Goal: Contribute content: Contribute content

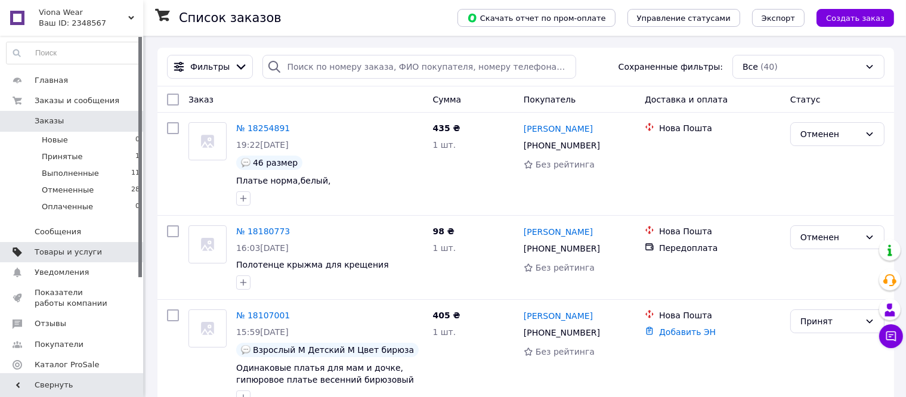
click at [81, 249] on span "Товары и услуги" at bounding box center [68, 252] width 67 height 11
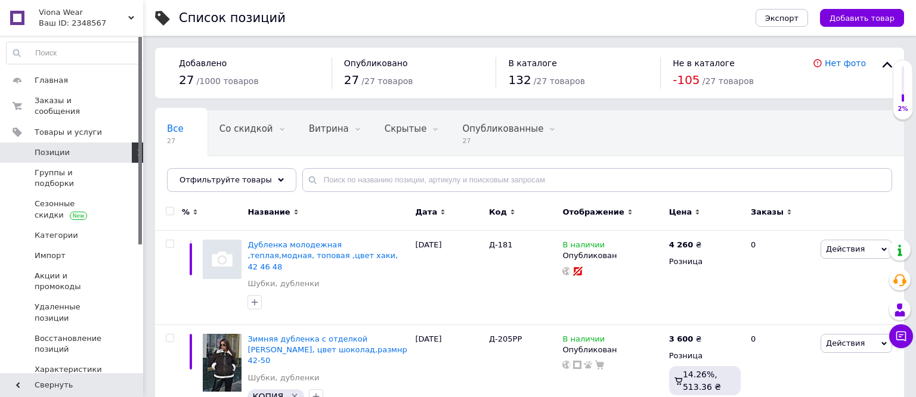
click at [63, 147] on span "Позиции" at bounding box center [52, 152] width 35 height 11
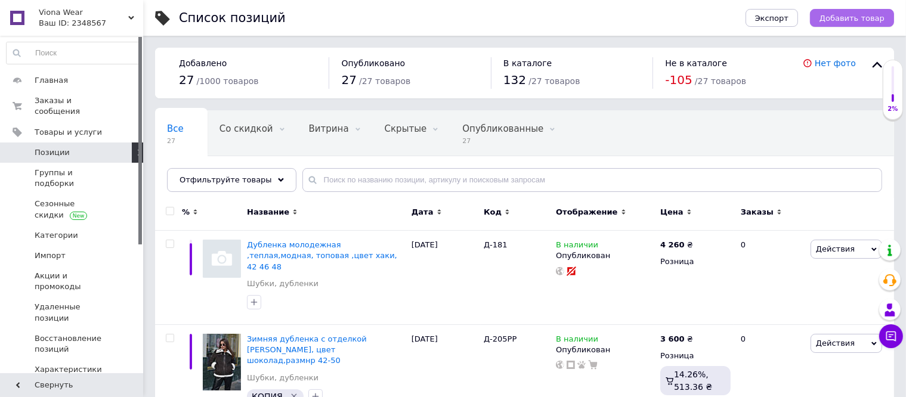
click at [853, 19] on span "Добавить товар" at bounding box center [851, 18] width 65 height 9
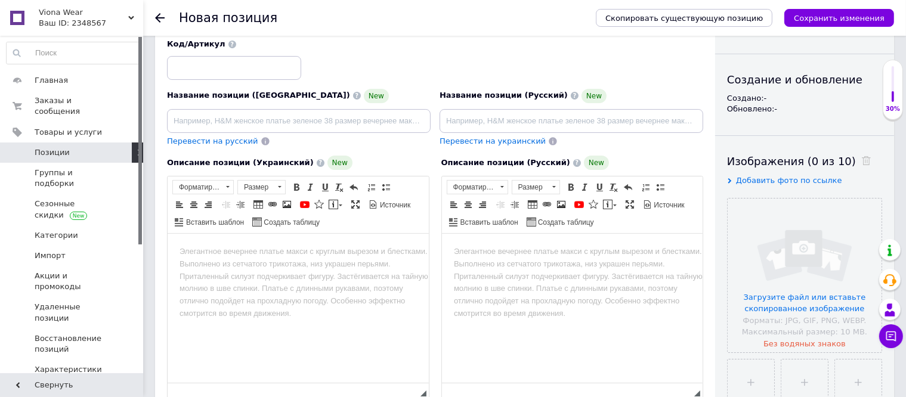
scroll to position [119, 0]
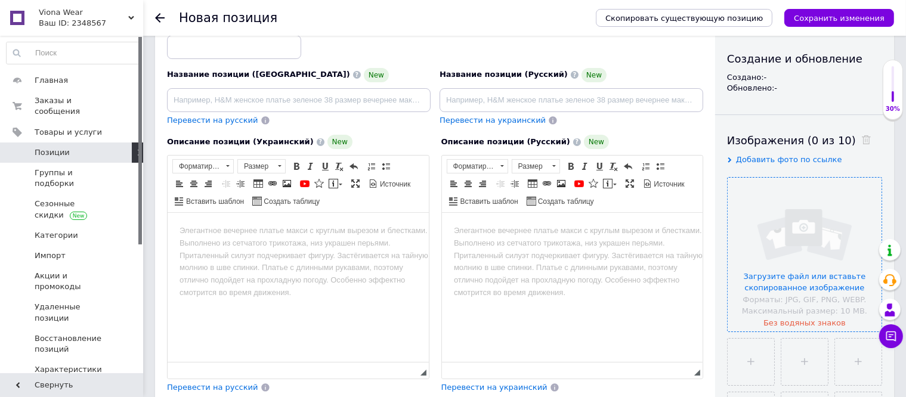
click at [792, 278] on input "file" at bounding box center [804, 255] width 154 height 154
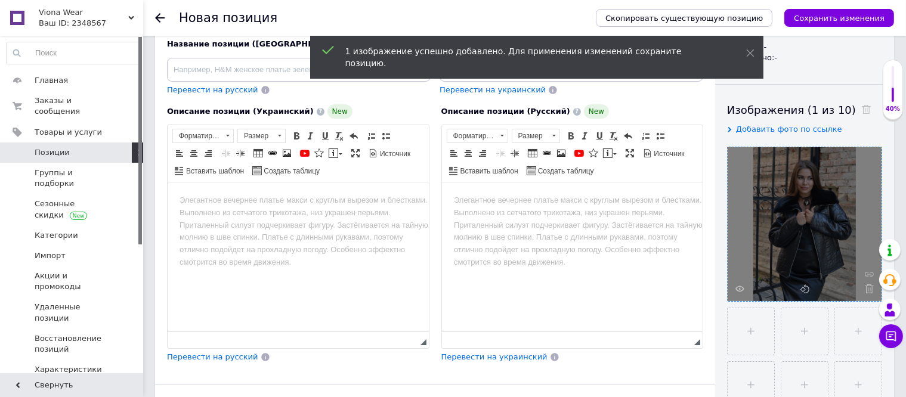
scroll to position [179, 0]
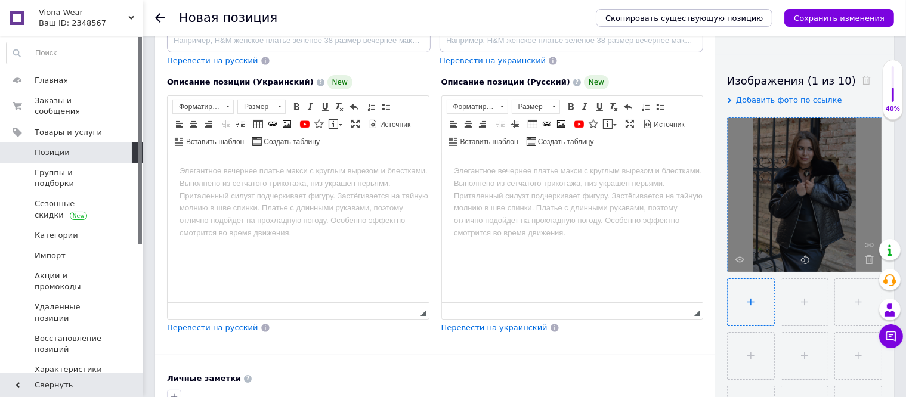
click at [744, 308] on input "file" at bounding box center [750, 302] width 47 height 47
type input "C:\fakepath\img_6973-scaled.jpg"
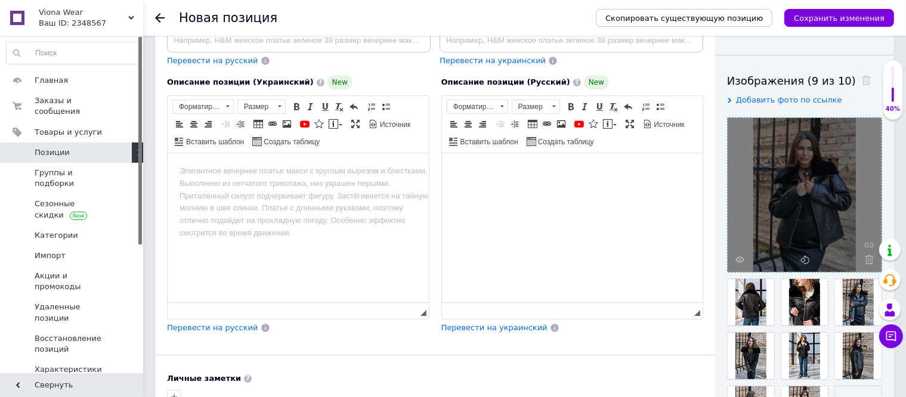
click at [454, 169] on body "Визуальный текстовый редактор, 3207B74C-B87A-48BB-BAE6-E2361120C8B7" at bounding box center [571, 171] width 237 height 13
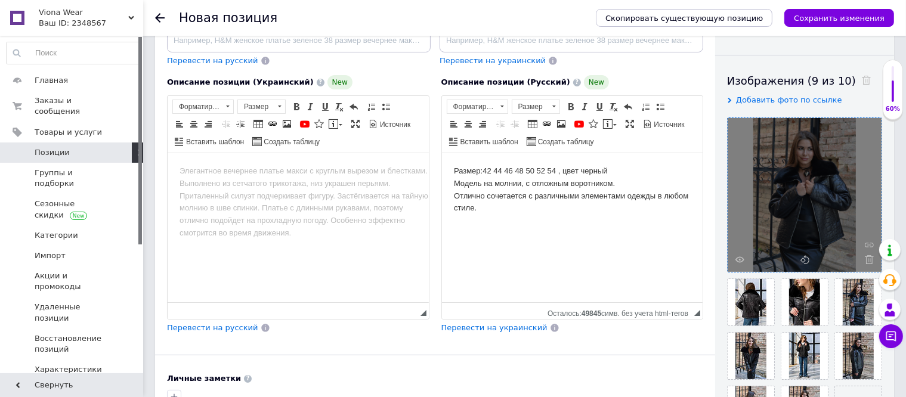
click at [612, 173] on body "Размер:42 44 46 48 50 52 54 , цвет черный ​​​​​​​Модель на молнии, с отложным в…" at bounding box center [571, 189] width 237 height 49
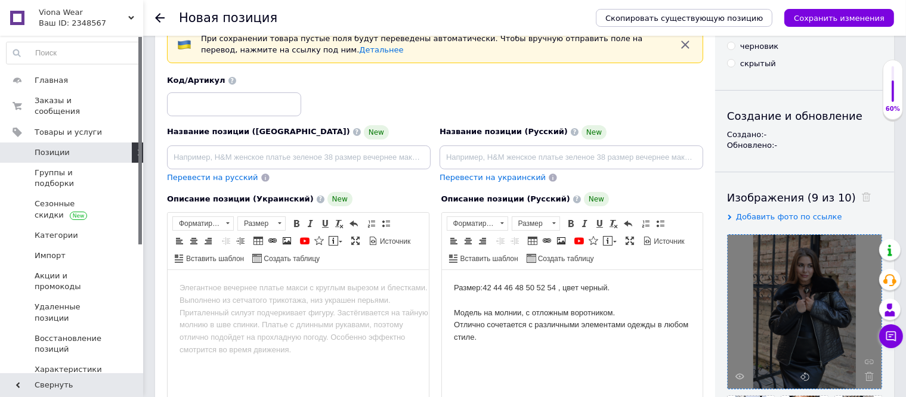
scroll to position [60, 0]
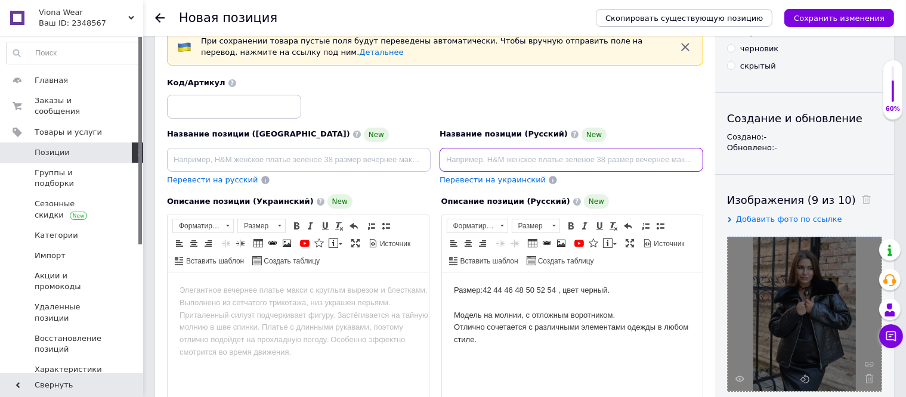
click at [450, 154] on input at bounding box center [571, 160] width 264 height 24
click at [510, 161] on input "Зимняя дубленка,модель новинка" at bounding box center [571, 160] width 264 height 24
click at [580, 163] on input "Зимняя дубленка, модель новинка" at bounding box center [571, 160] width 264 height 24
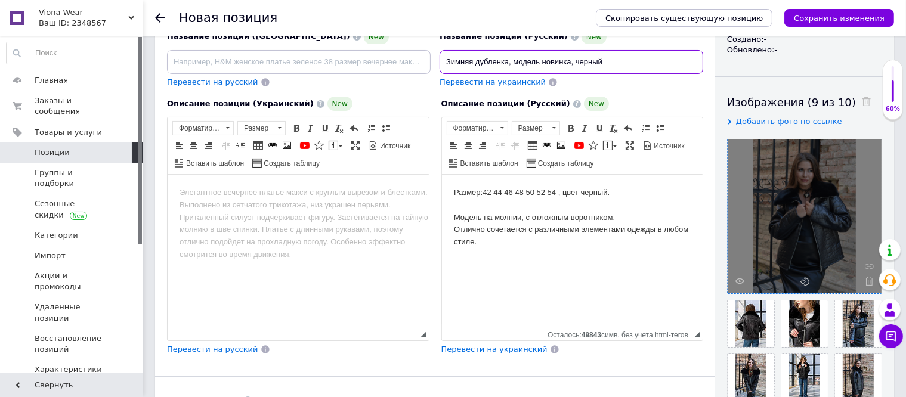
scroll to position [179, 0]
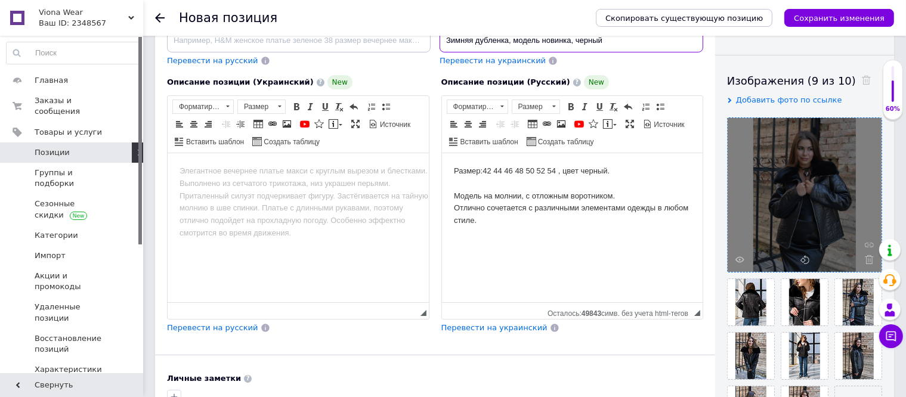
type input "Зимняя дубленка, модель новинка, черный"
click at [481, 222] on body "Размер:42 44 46 48 50 52 54 , цвет черный. Модель на молнии, с отложным воротни…" at bounding box center [571, 196] width 237 height 62
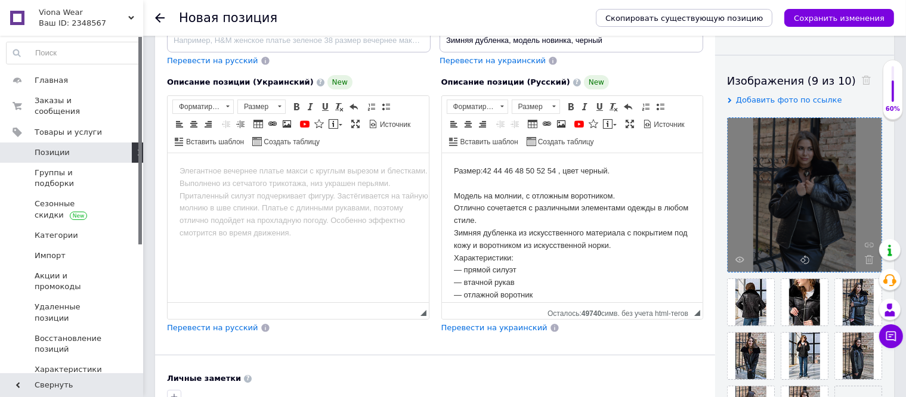
scroll to position [34, 0]
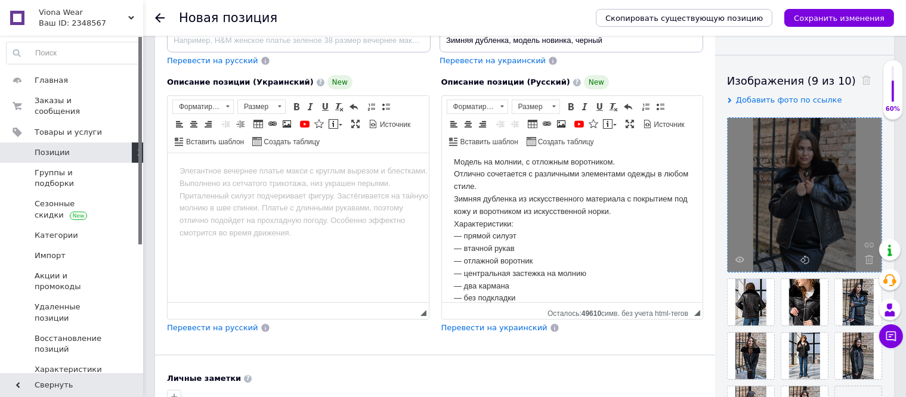
click at [628, 214] on body "Размер:42 44 46 48 50 52 54 , цвет черный. Модель на молнии, с отложным воротни…" at bounding box center [571, 217] width 237 height 173
click at [518, 299] on body "Размер:42 44 46 48 50 52 54 , цвет черный. Модель на молнии, с отложным воротни…" at bounding box center [571, 224] width 237 height 186
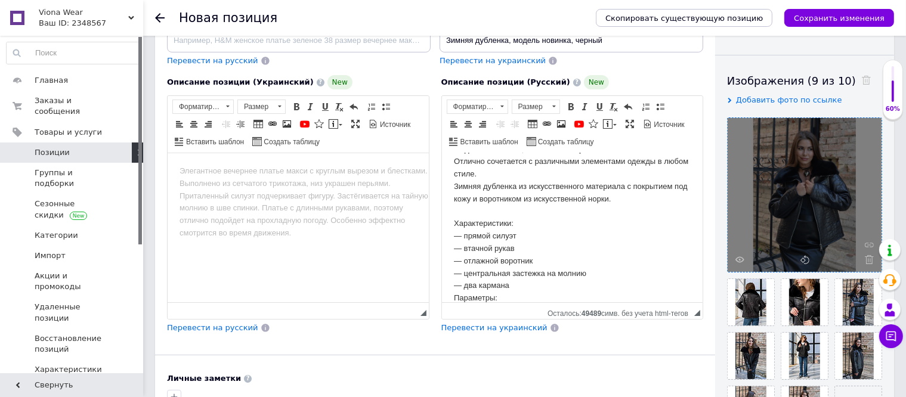
scroll to position [96, 0]
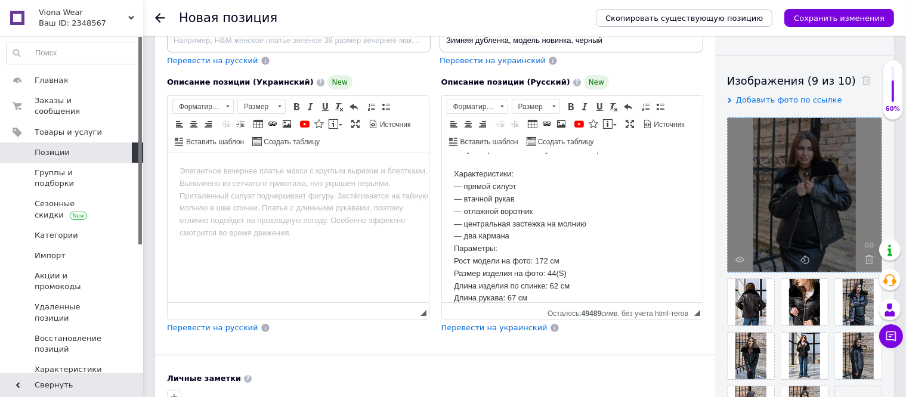
click at [519, 242] on body "Размер:42 44 46 48 50 52 54 , цвет черный. Модель на молнии, с отложным воротни…" at bounding box center [571, 193] width 237 height 248
click at [496, 328] on span "Перевести на украинский" at bounding box center [494, 327] width 106 height 9
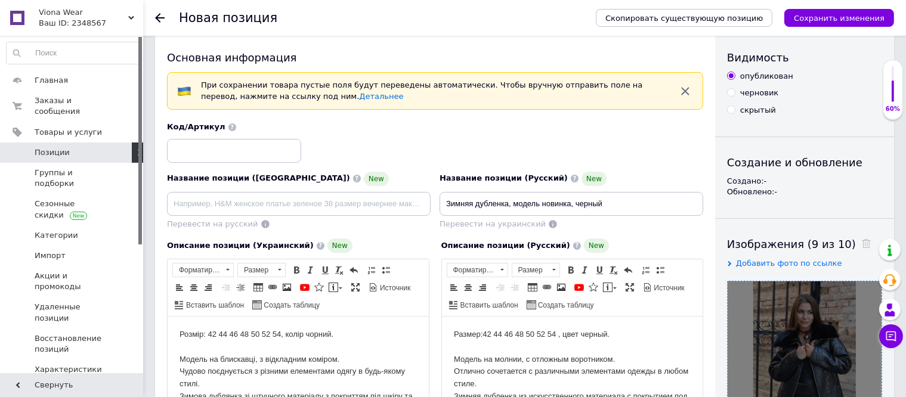
scroll to position [0, 0]
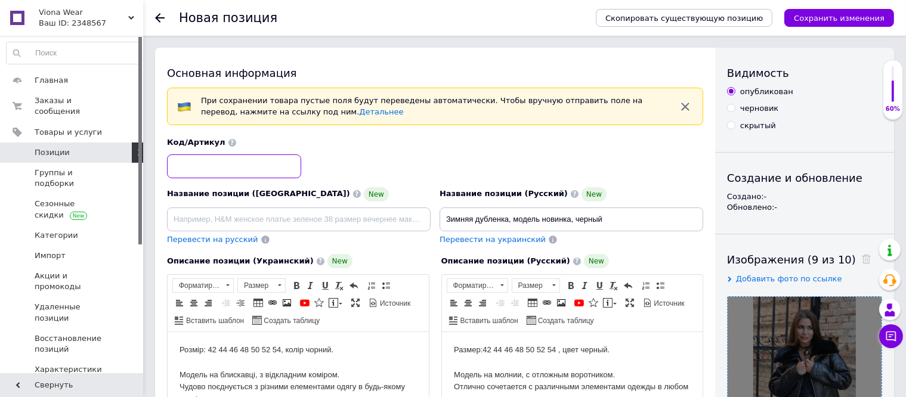
click at [174, 162] on input at bounding box center [234, 166] width 134 height 24
type input "Д-204pPP"
click at [457, 241] on span "Перевести на украинский" at bounding box center [492, 239] width 106 height 9
type input "Зимова дублянка, модель новинка, чорний"
click at [196, 165] on input "Д-204pPP" at bounding box center [234, 166] width 134 height 24
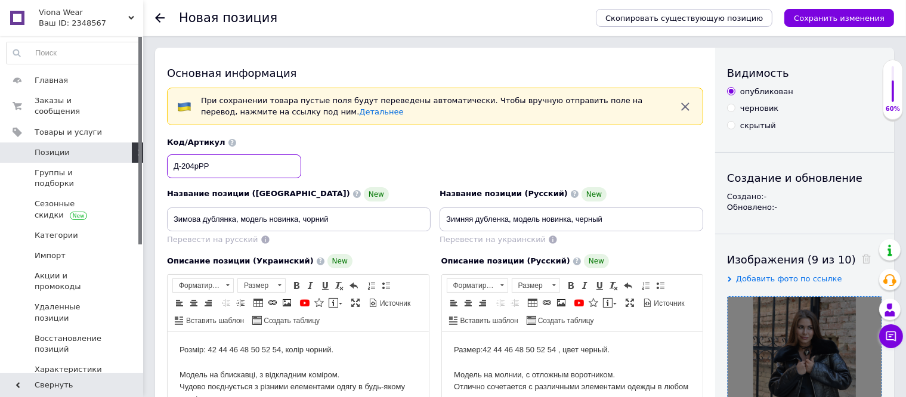
click at [197, 166] on input "Д-204pPP" at bounding box center [234, 166] width 134 height 24
type input "Д-204PP"
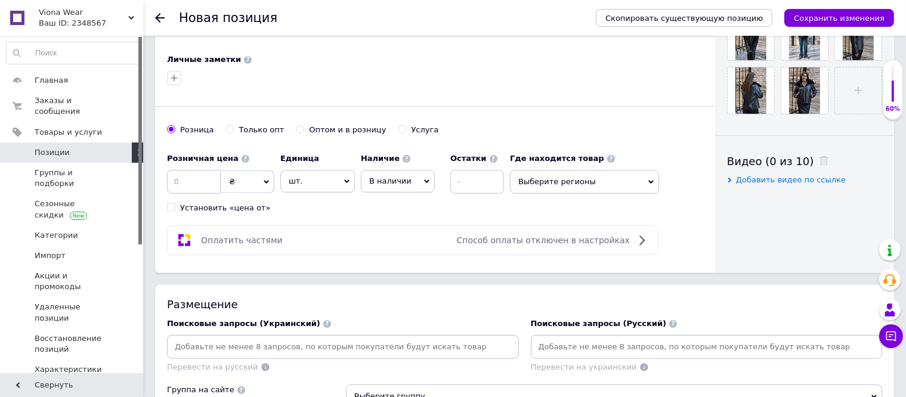
scroll to position [477, 0]
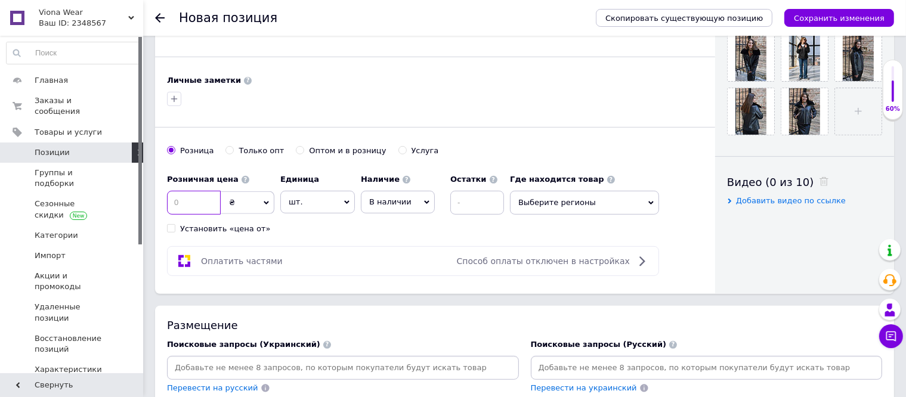
click at [178, 203] on input at bounding box center [194, 203] width 54 height 24
type input "4"
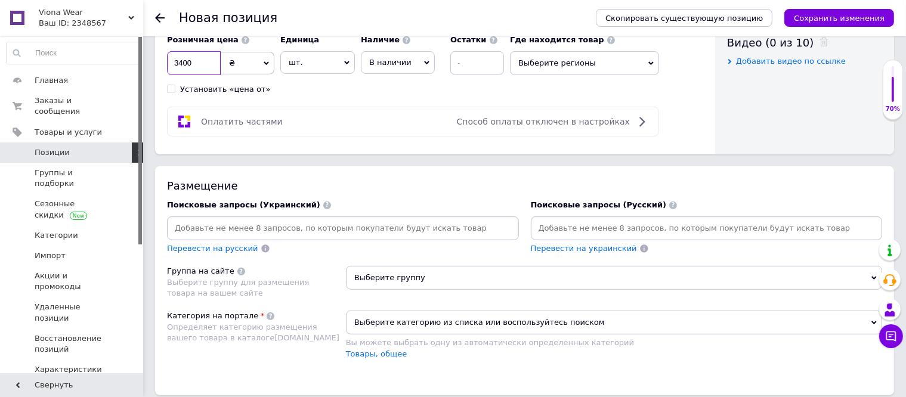
scroll to position [656, 0]
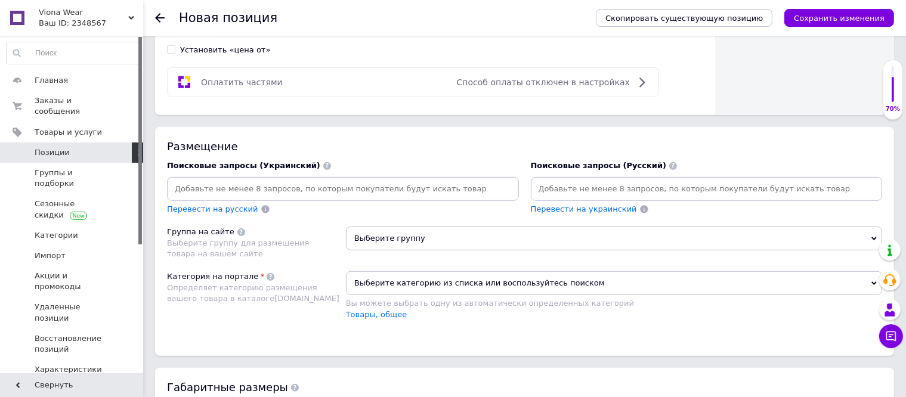
type input "3400"
click at [544, 185] on input at bounding box center [706, 189] width 347 height 18
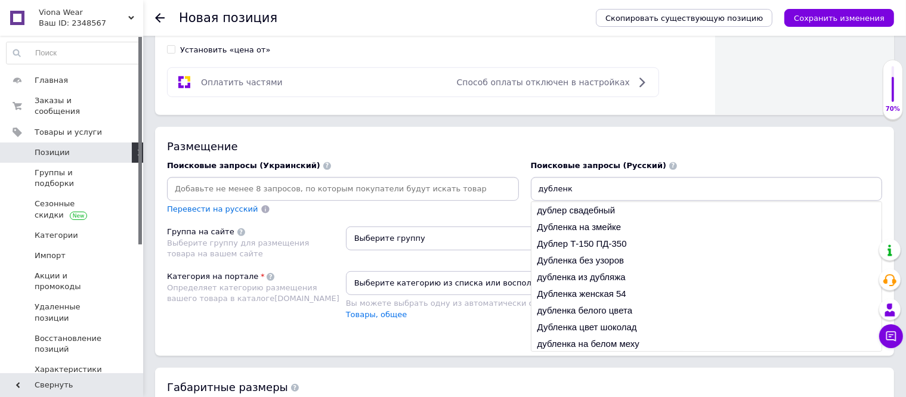
type input "дубленка"
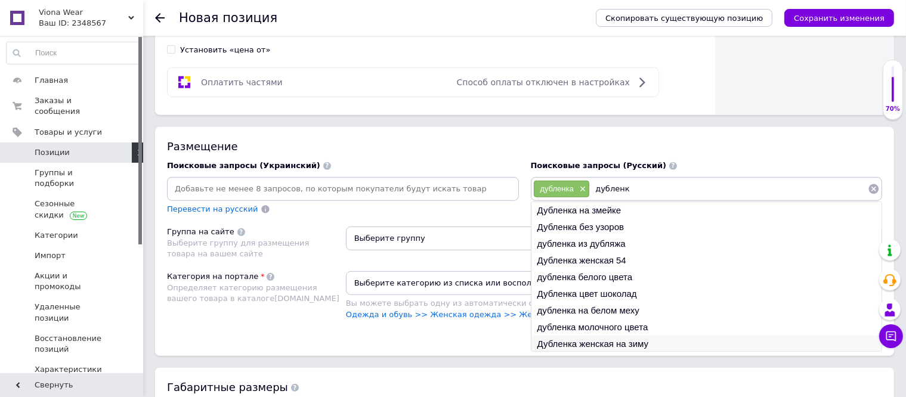
type input "дубленк"
click at [600, 344] on li "Дубленка женская на зиму" at bounding box center [706, 344] width 351 height 17
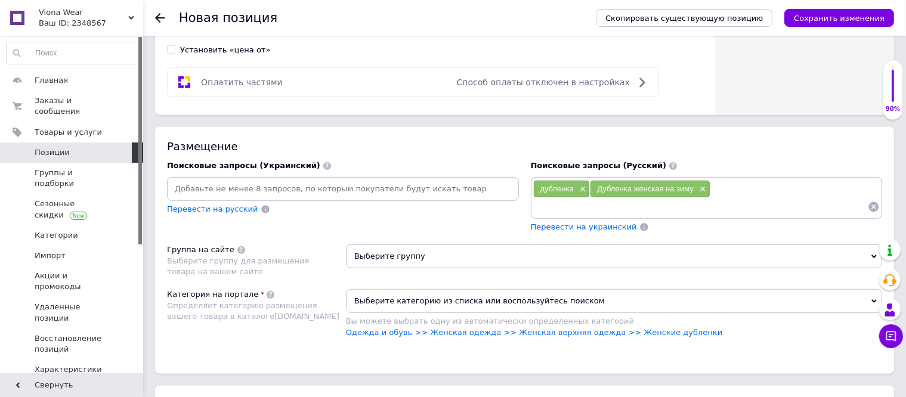
click at [538, 211] on input at bounding box center [700, 207] width 335 height 18
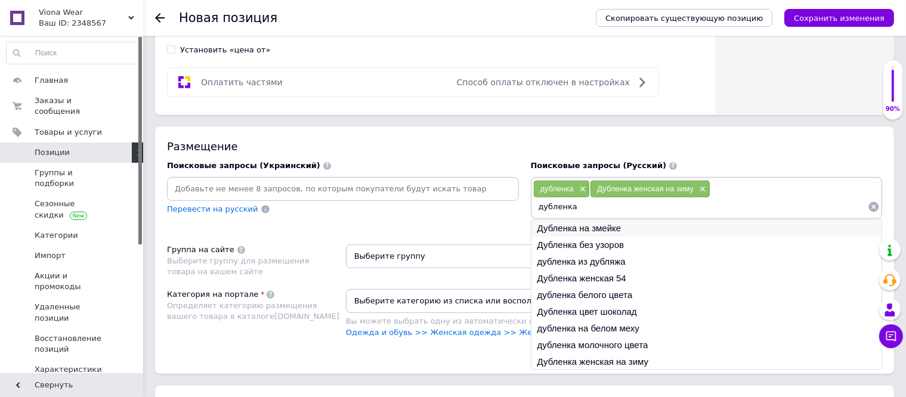
type input "дубленка"
click at [569, 226] on li "Дубленка на змейке" at bounding box center [706, 228] width 351 height 17
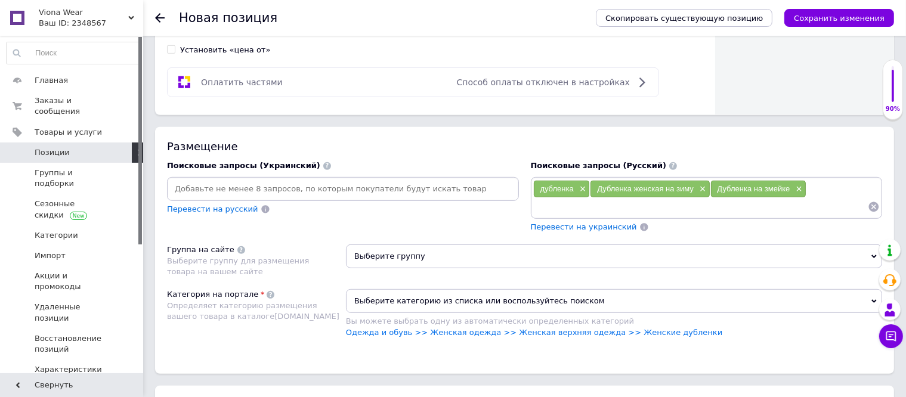
click at [542, 209] on input at bounding box center [700, 207] width 335 height 18
type input "дубленка черный"
type input "зимняя одежда"
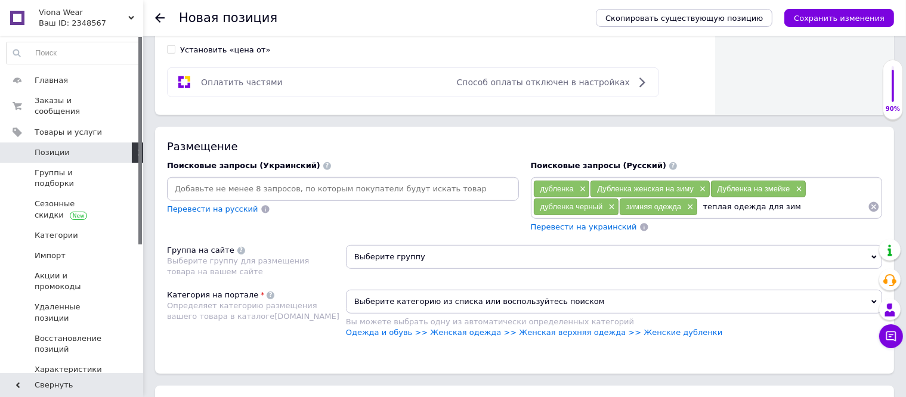
type input "теплая одежда для зиму"
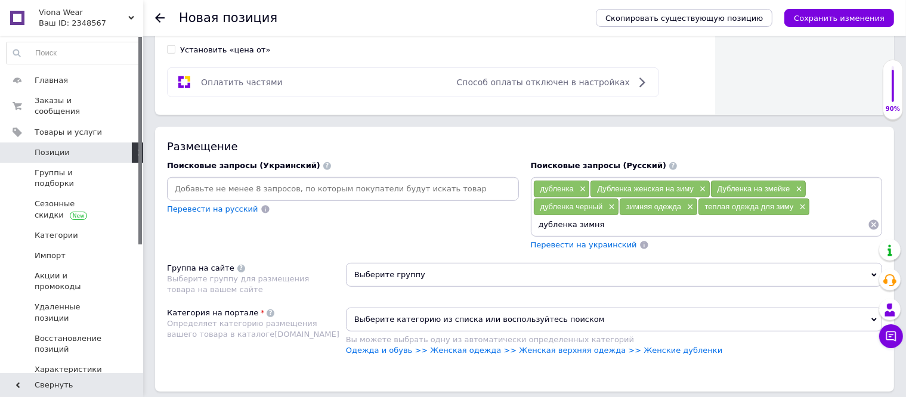
type input "дубленка зимняя"
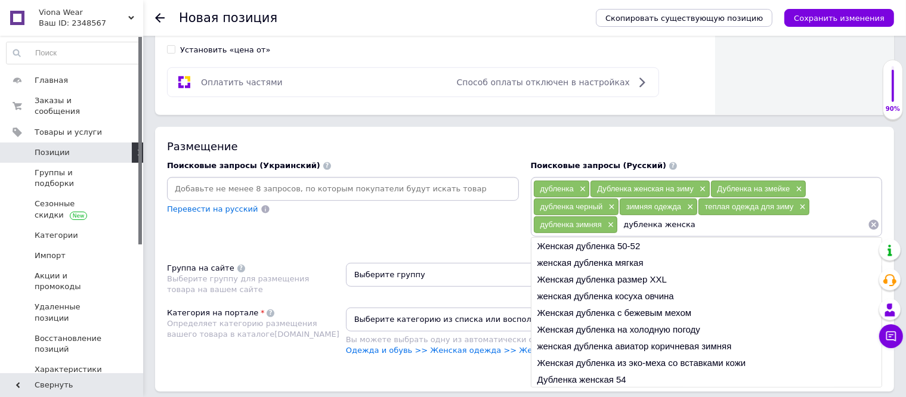
type input "дубленка женская"
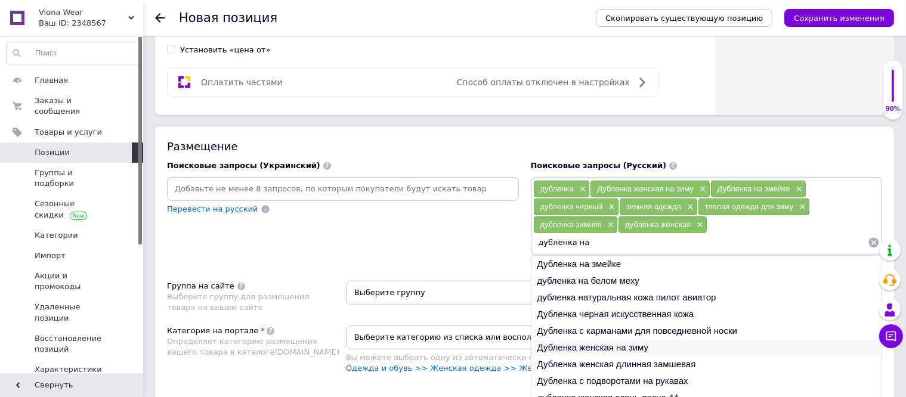
click at [600, 345] on li "Дубленка женская на зиму" at bounding box center [706, 347] width 351 height 17
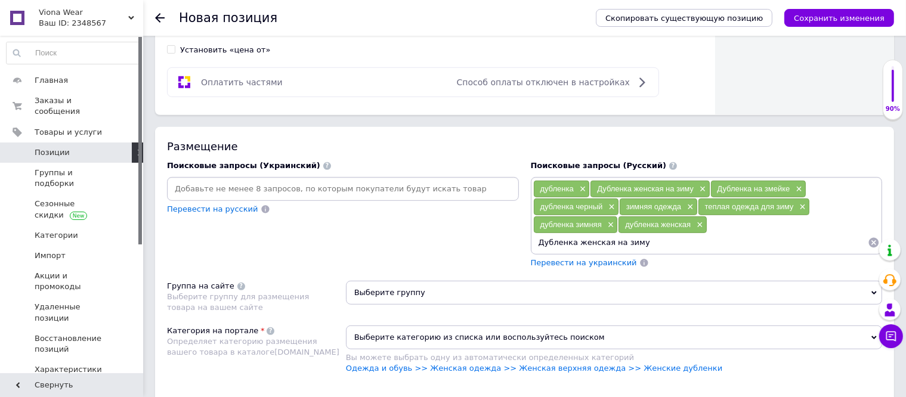
click at [636, 241] on input "Дубленка женская на зиму" at bounding box center [700, 243] width 335 height 18
click at [622, 261] on li "Дубленка женская на зиму" at bounding box center [706, 264] width 351 height 17
click at [643, 243] on input "Дубленка женская на зиму" at bounding box center [700, 243] width 335 height 18
click at [567, 260] on li "Дубленка женская на зиму" at bounding box center [706, 264] width 351 height 17
click at [642, 243] on input "Дубленка женская на зиму" at bounding box center [700, 243] width 335 height 18
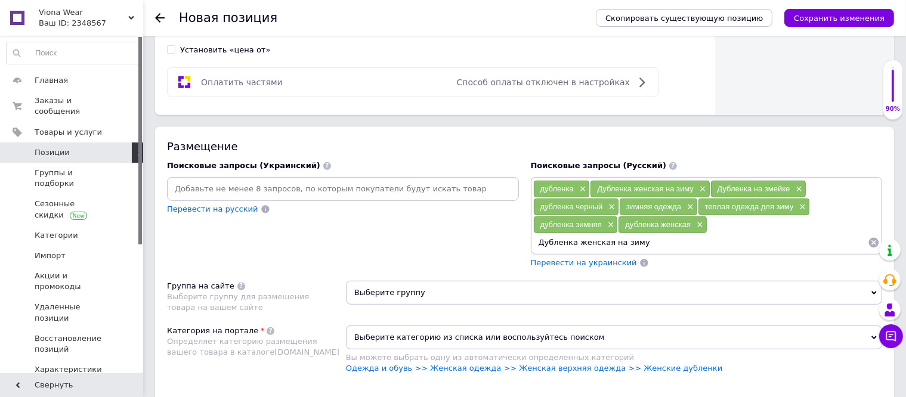
click at [537, 241] on input "Дубленка женская на зиму" at bounding box center [700, 243] width 335 height 18
click at [638, 242] on input "Дубленка женская на зиму" at bounding box center [700, 243] width 335 height 18
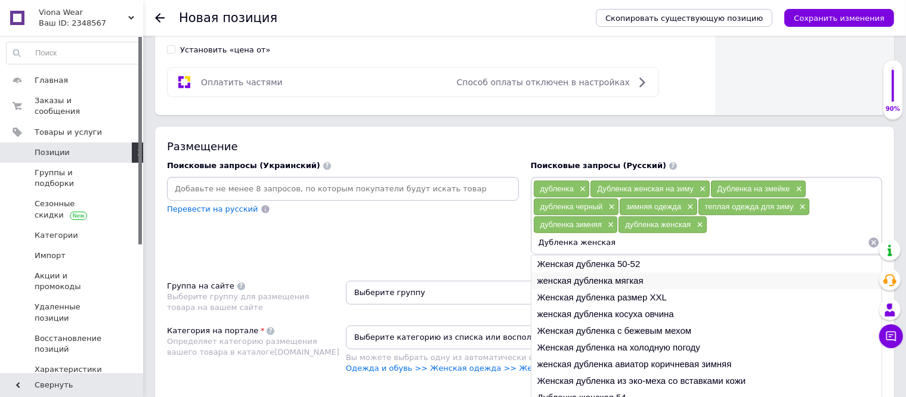
type input "Дубленка женская"
click at [596, 277] on li "женская дубленка мягкая" at bounding box center [706, 280] width 351 height 17
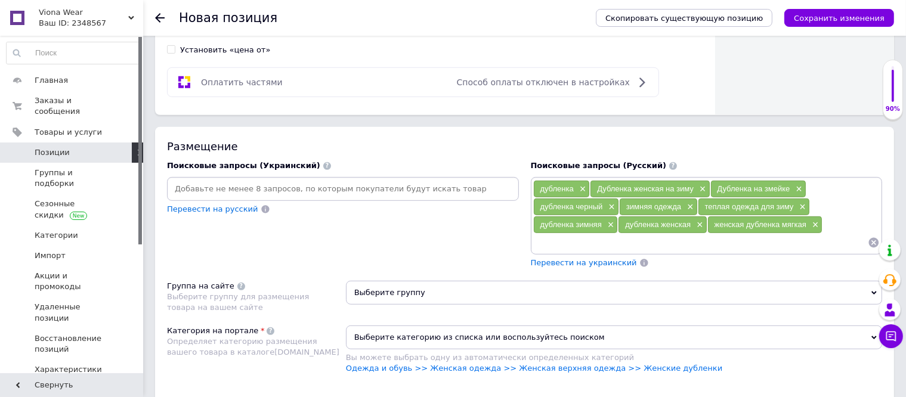
click at [544, 240] on input at bounding box center [700, 243] width 335 height 18
click at [555, 261] on span "Перевести на украинский" at bounding box center [584, 262] width 106 height 9
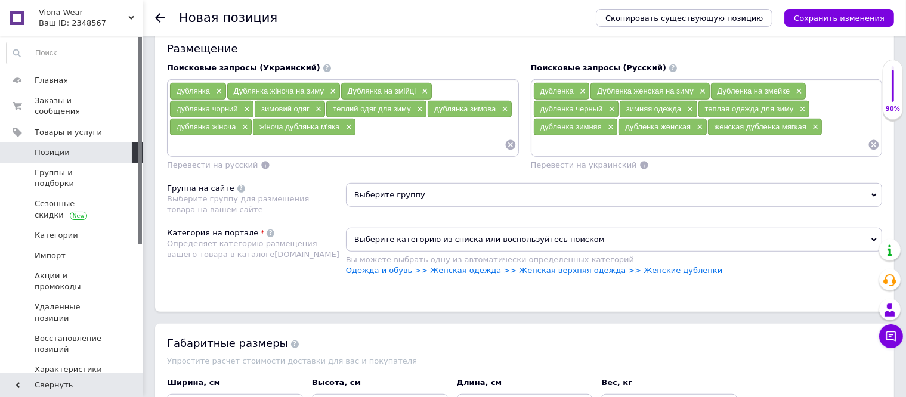
scroll to position [775, 0]
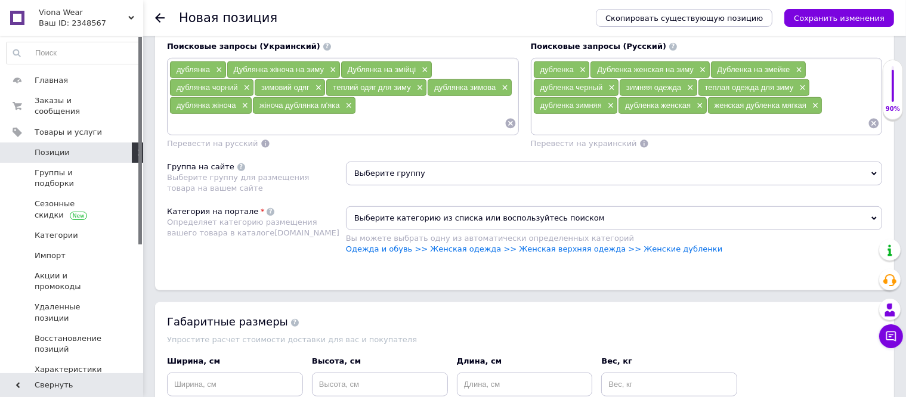
click at [377, 173] on span "Выберите группу" at bounding box center [614, 174] width 536 height 24
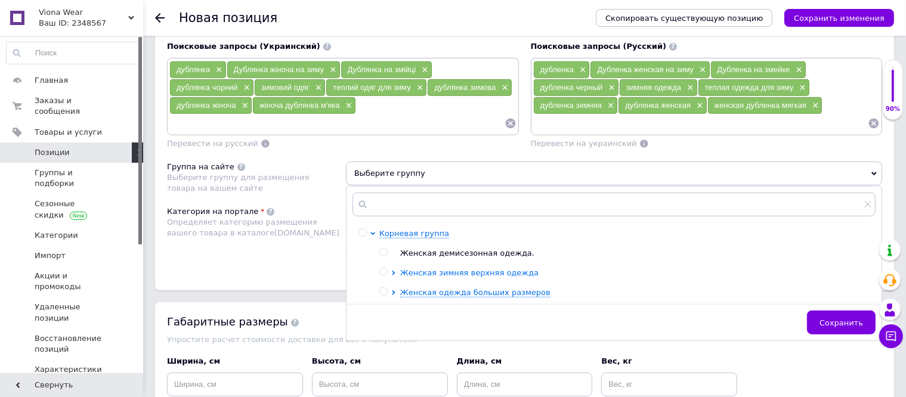
click at [455, 271] on span "Женская зимняя верхняя одежда" at bounding box center [469, 272] width 138 height 9
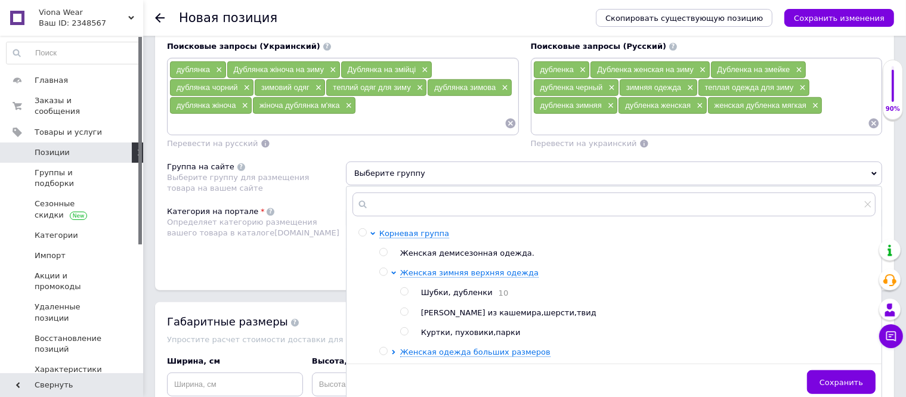
click at [405, 288] on input "radio" at bounding box center [404, 292] width 8 height 8
radio input "true"
click at [848, 378] on span "Сохранить" at bounding box center [841, 382] width 44 height 9
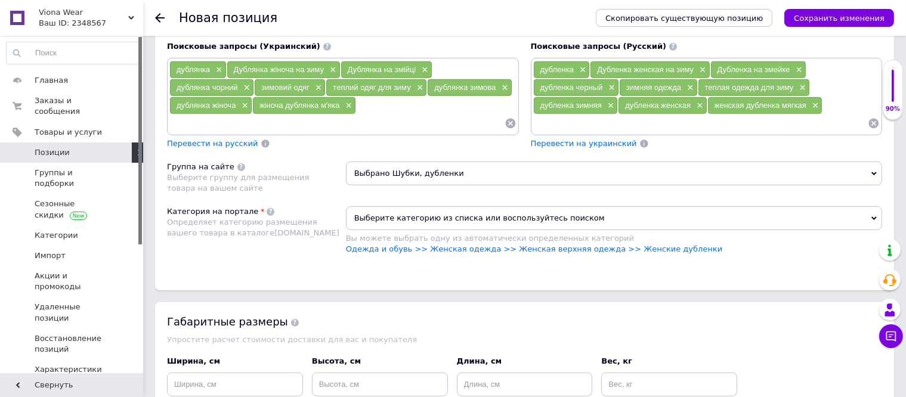
click at [873, 216] on icon at bounding box center [873, 218] width 5 height 5
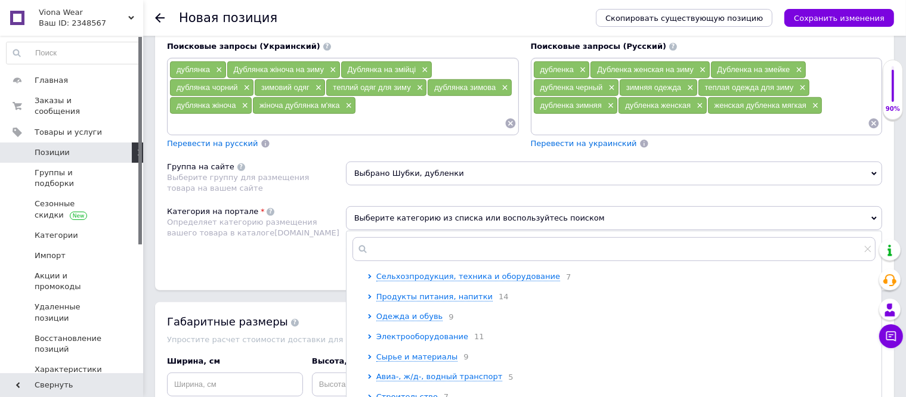
scroll to position [60, 0]
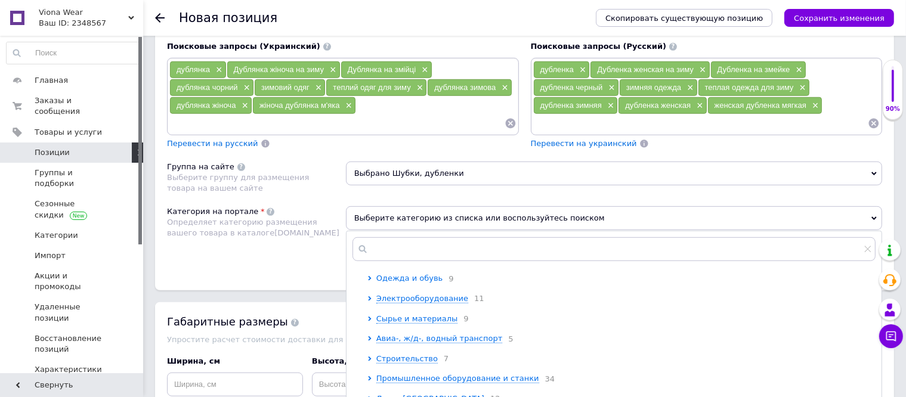
click at [393, 277] on span "Одежда и обувь" at bounding box center [409, 278] width 67 height 9
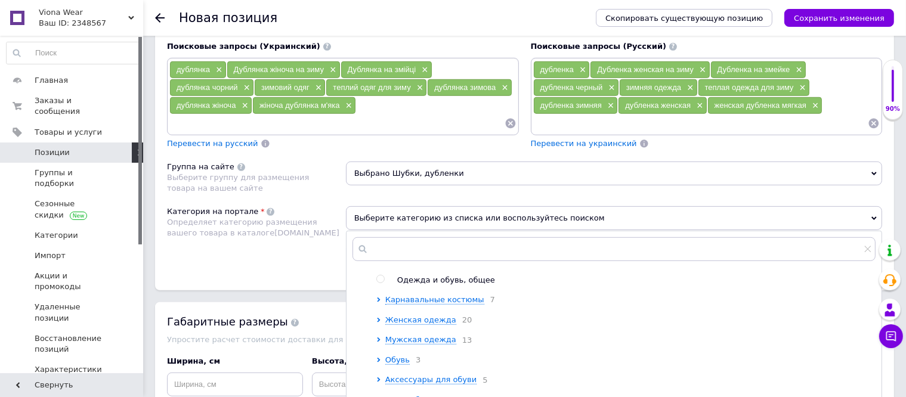
scroll to position [119, 0]
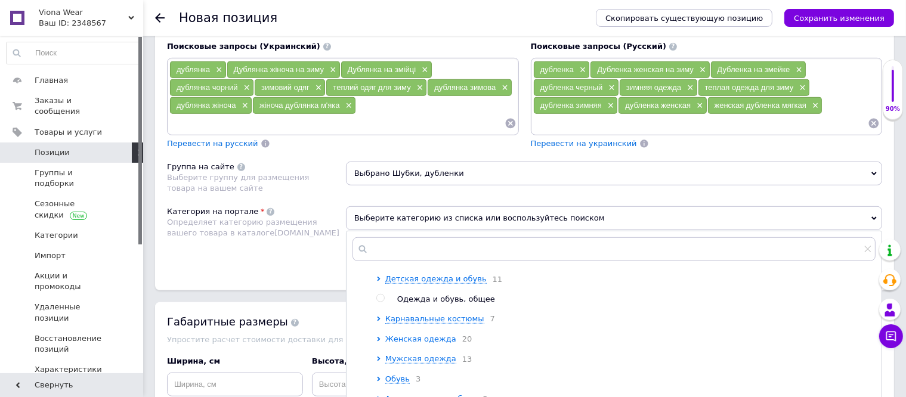
click at [433, 342] on span "Женская одежда" at bounding box center [420, 338] width 71 height 9
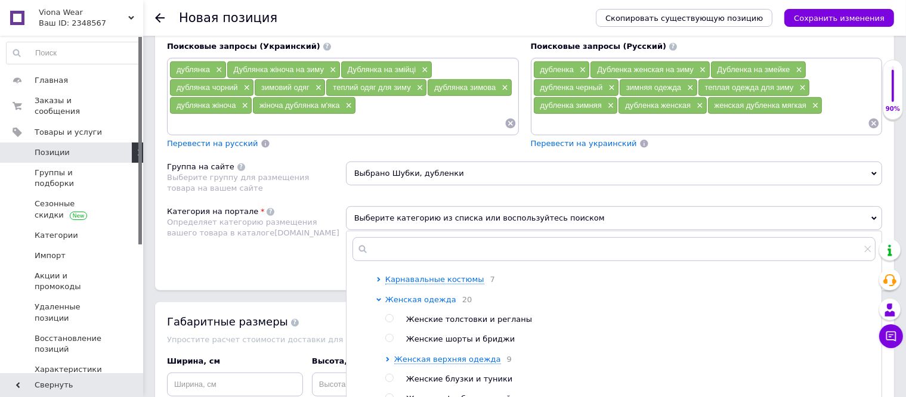
scroll to position [179, 0]
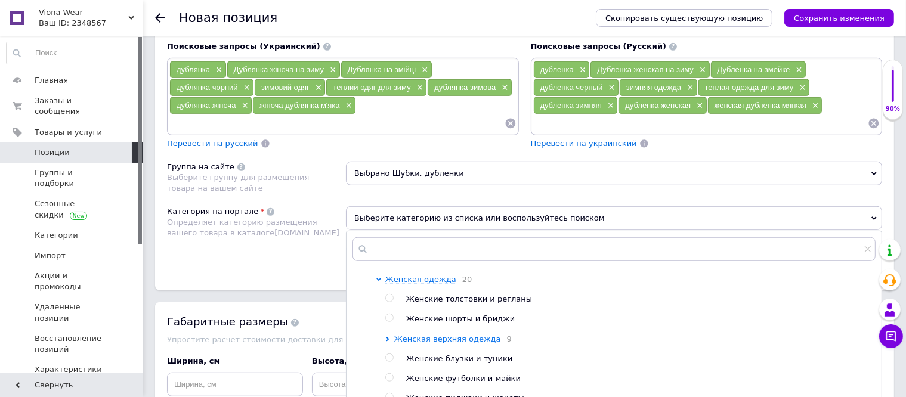
click at [444, 343] on span "Женская верхняя одежда" at bounding box center [447, 338] width 107 height 9
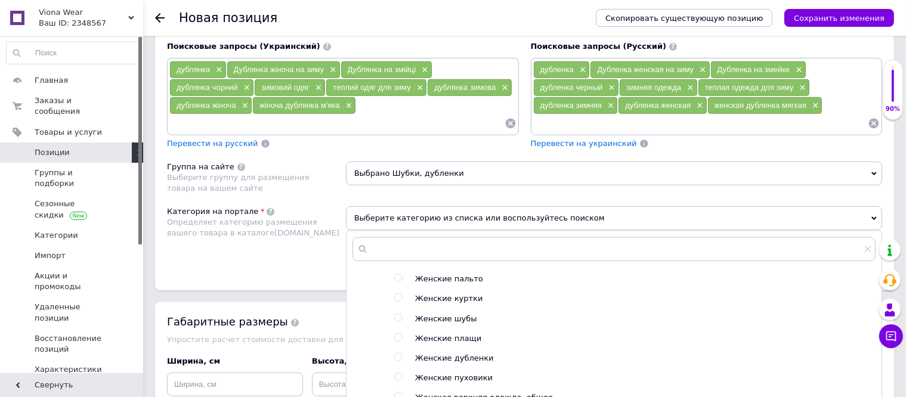
scroll to position [298, 0]
click at [396, 342] on input "radio" at bounding box center [398, 338] width 8 height 8
radio input "true"
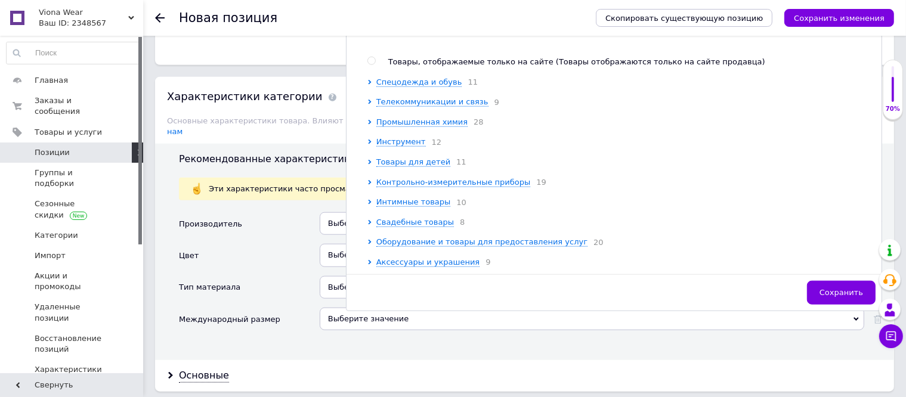
scroll to position [1073, 0]
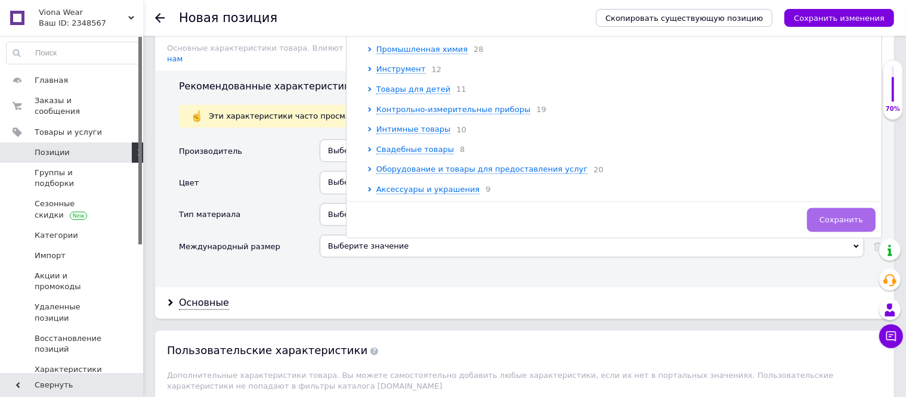
click at [832, 216] on span "Сохранить" at bounding box center [841, 219] width 44 height 9
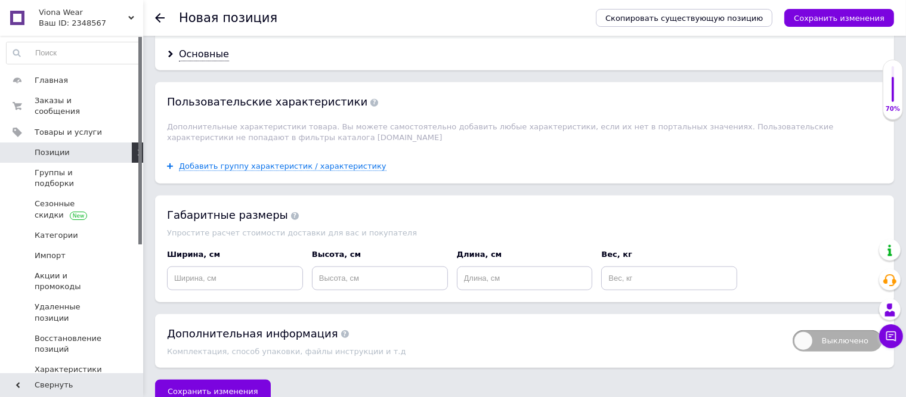
scroll to position [1326, 0]
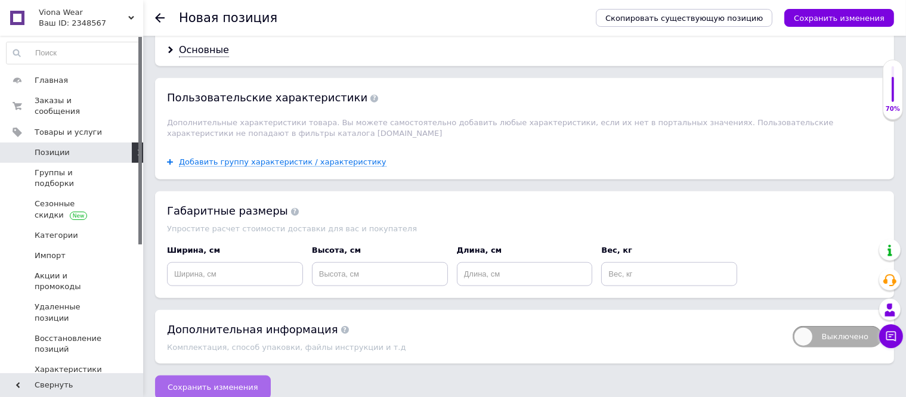
click at [232, 383] on span "Сохранить изменения" at bounding box center [213, 387] width 91 height 9
